Goal: Information Seeking & Learning: Learn about a topic

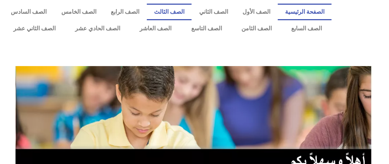
click at [192, 8] on link "الصف الثالث" at bounding box center [169, 12] width 45 height 17
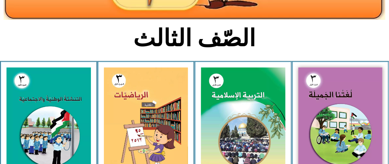
scroll to position [144, 0]
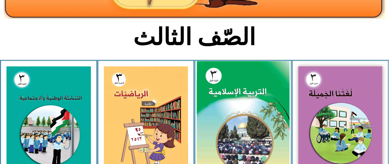
click at [238, 83] on img at bounding box center [242, 118] width 93 height 115
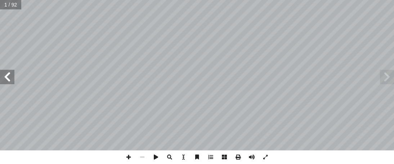
click at [12, 80] on span at bounding box center [7, 77] width 14 height 14
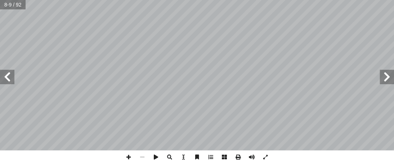
click at [12, 80] on span at bounding box center [7, 77] width 14 height 14
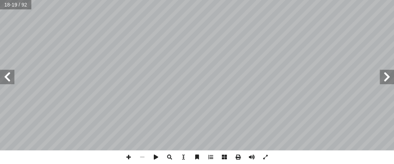
click at [12, 80] on span at bounding box center [7, 77] width 14 height 14
click at [129, 158] on span at bounding box center [129, 157] width 14 height 14
